Goal: Find specific page/section: Find specific page/section

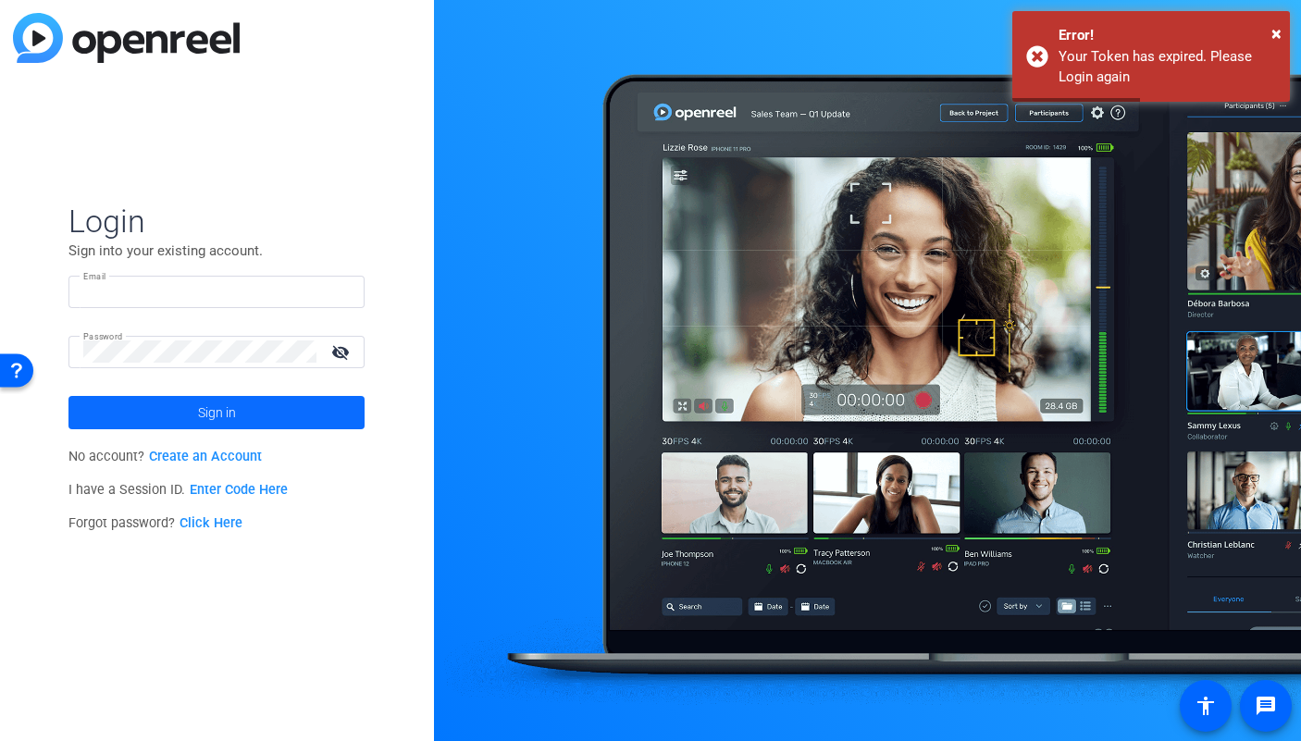
type input "betsy@ideadecanter.com"
click at [204, 424] on span "Sign in" at bounding box center [217, 413] width 38 height 46
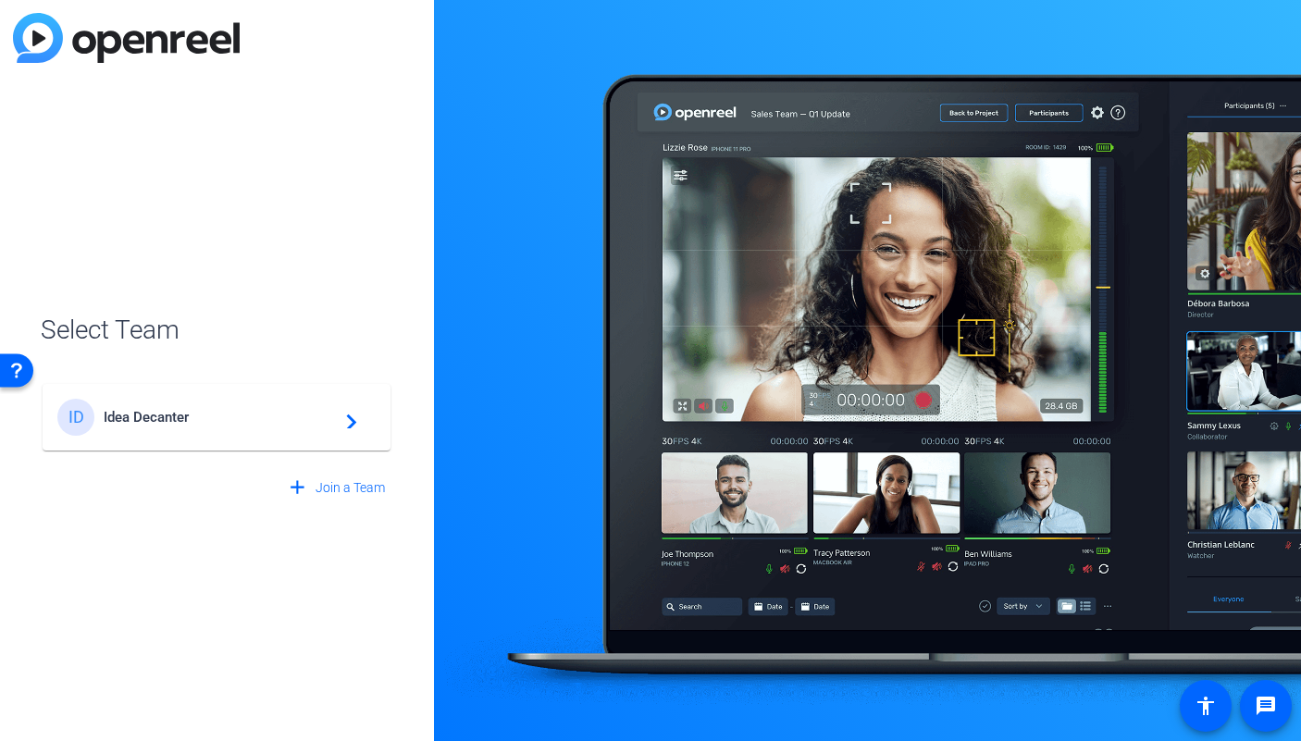
click at [88, 424] on div "ID" at bounding box center [75, 417] width 37 height 37
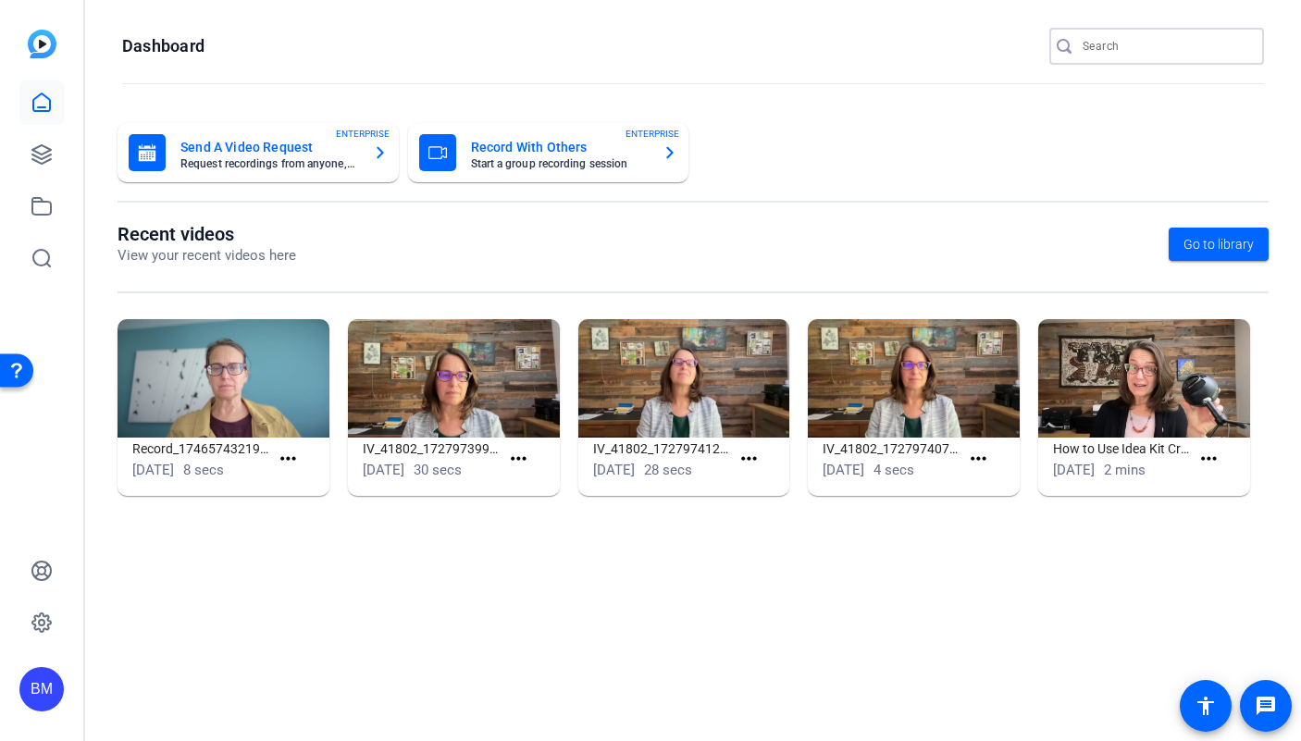
click at [1156, 47] on input "Search" at bounding box center [1166, 46] width 167 height 22
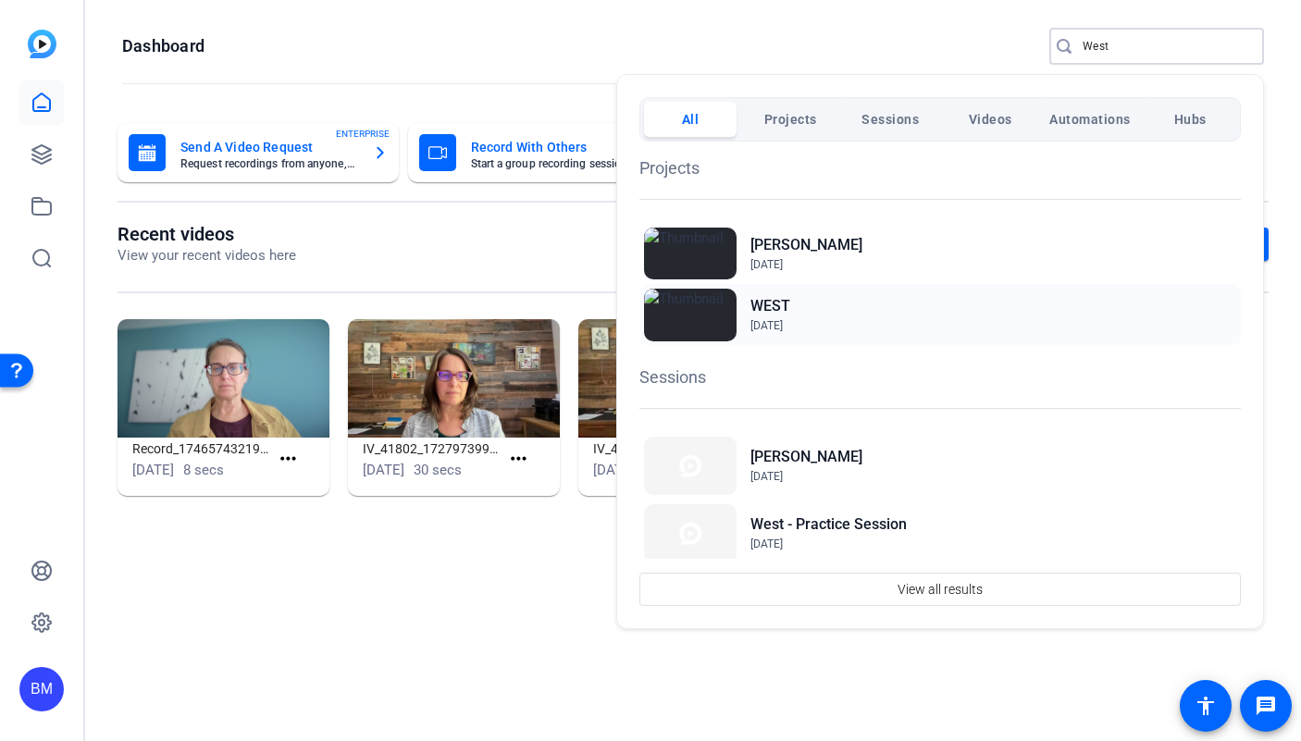
type input "West"
click at [791, 304] on h2 "WEST" at bounding box center [771, 306] width 40 height 22
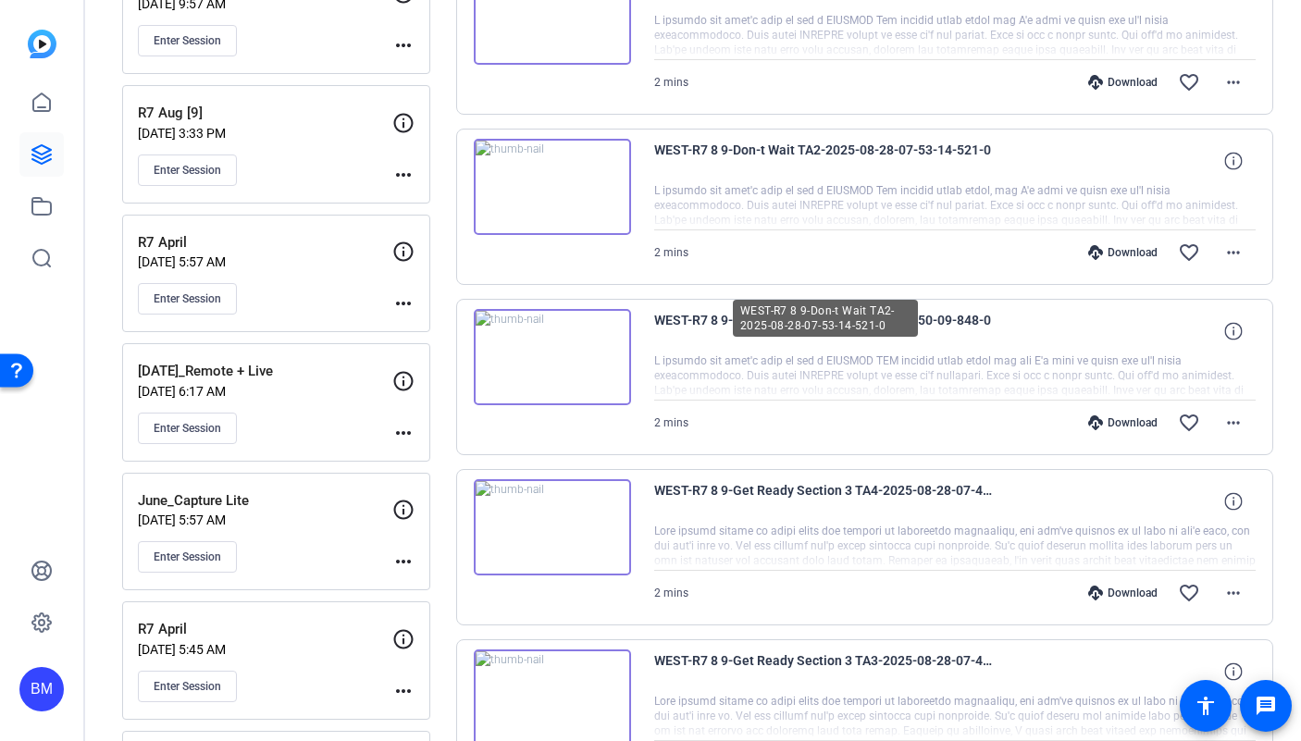
scroll to position [605, 0]
